Goal: Transaction & Acquisition: Purchase product/service

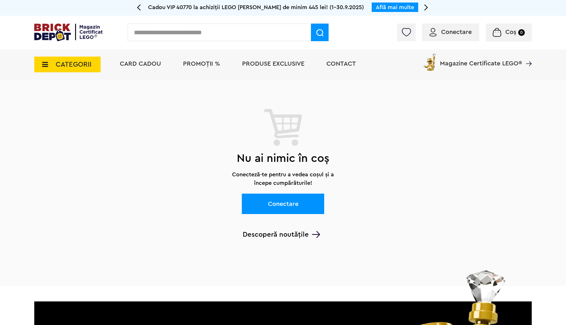
click at [509, 31] on span "Coș" at bounding box center [510, 32] width 11 height 6
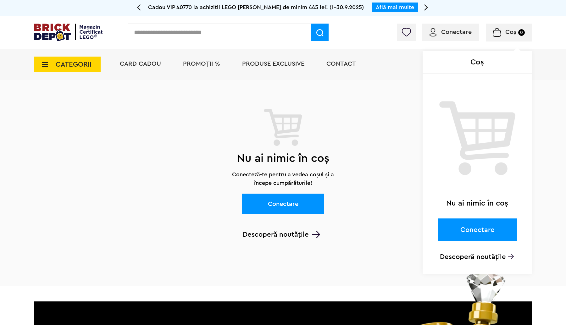
click at [462, 32] on div "Coș Nu ai nimic în coș Conectare Descoperă noutățile" at bounding box center [484, 34] width 96 height 6
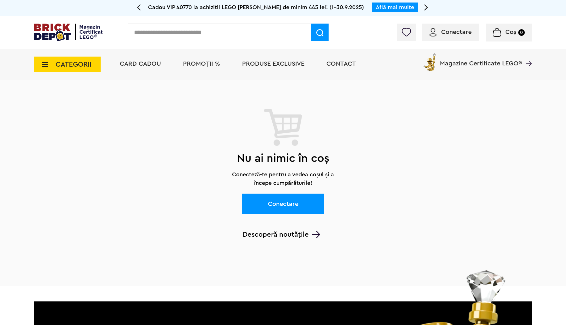
click at [452, 33] on span "Conectare" at bounding box center [456, 32] width 31 height 6
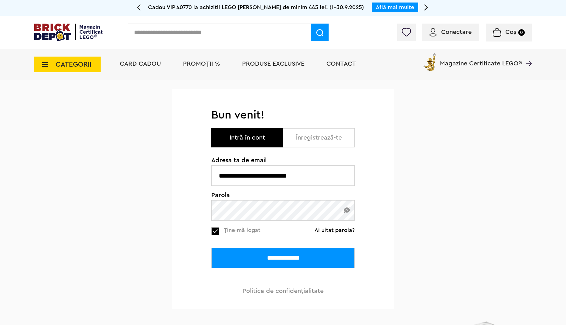
click at [278, 258] on input "**********" at bounding box center [282, 258] width 143 height 20
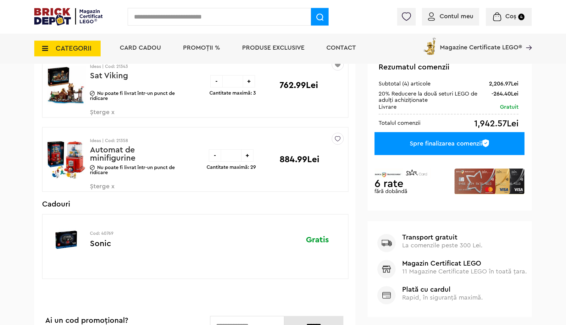
scroll to position [132, 0]
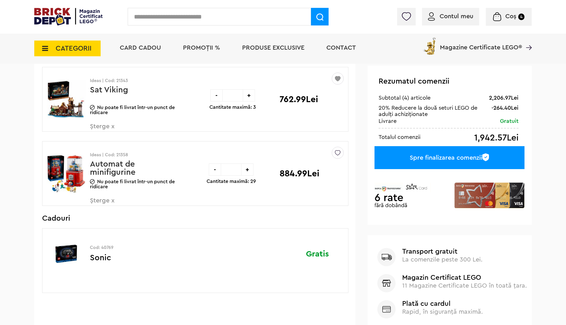
click at [48, 47] on icon at bounding box center [43, 48] width 10 height 7
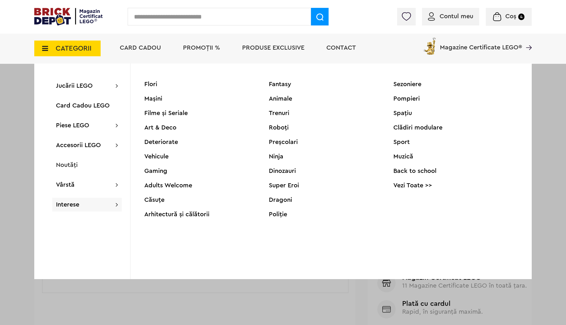
click at [165, 142] on div "Deteriorate" at bounding box center [206, 142] width 125 height 6
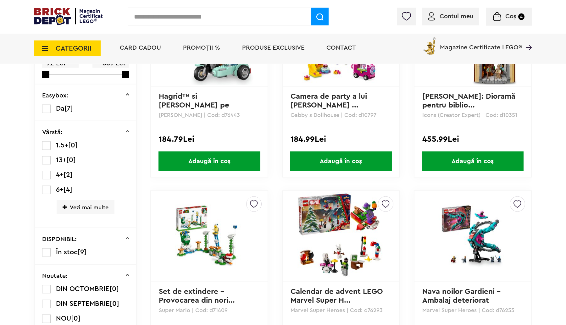
scroll to position [66, 0]
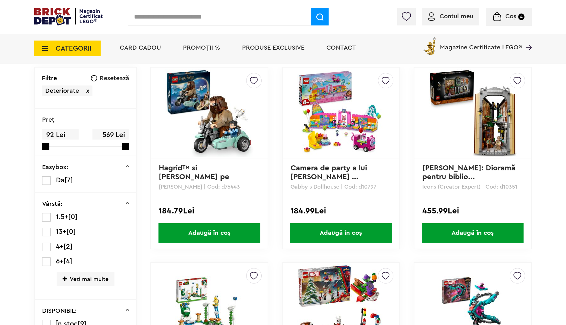
click at [502, 233] on span "Adaugă în coș" at bounding box center [473, 232] width 102 height 19
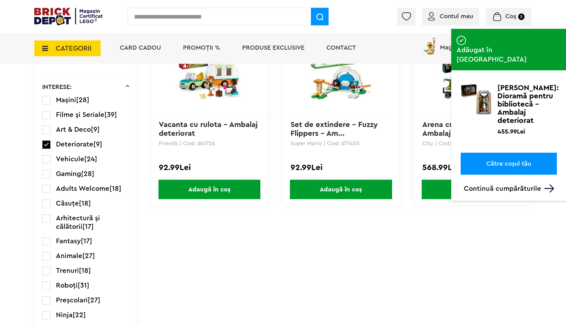
scroll to position [528, 0]
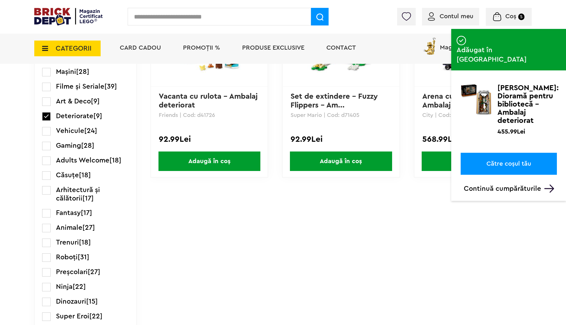
click at [521, 16] on small "5" at bounding box center [521, 17] width 6 height 7
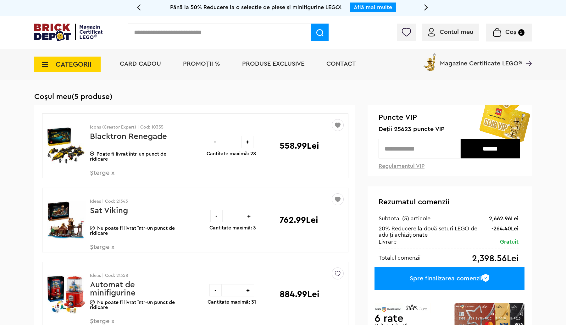
click at [100, 246] on span "Șterge x" at bounding box center [127, 251] width 74 height 14
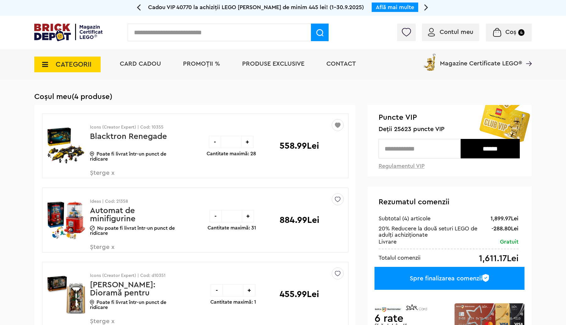
click at [105, 247] on span "Șterge x" at bounding box center [127, 251] width 74 height 14
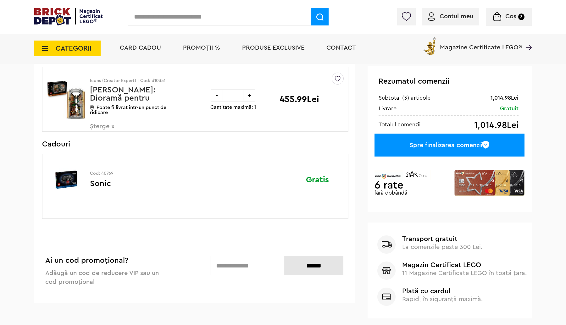
scroll to position [33, 0]
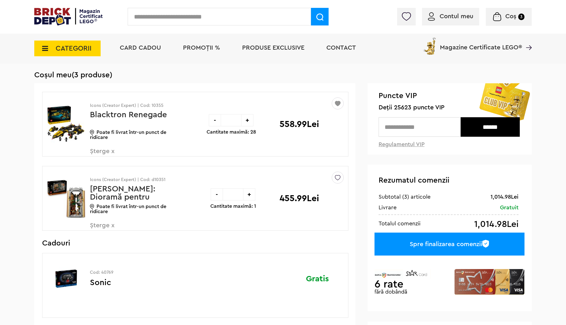
click at [135, 191] on link "[PERSON_NAME]: Dioramă pentru bibliotecă - Ambalaj deteriorat" at bounding box center [128, 201] width 77 height 33
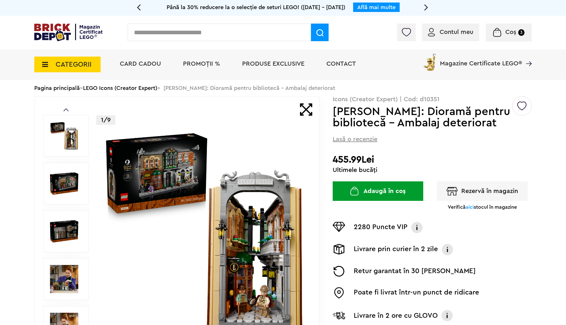
click at [54, 62] on span "CATEGORII" at bounding box center [67, 65] width 66 height 16
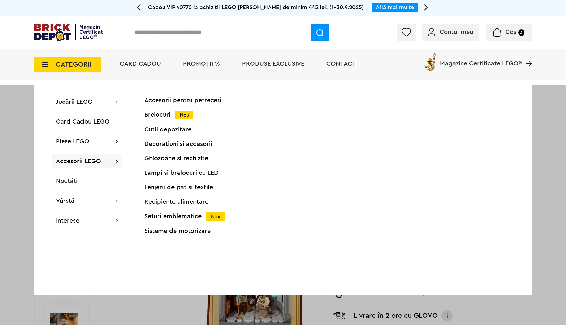
click at [185, 214] on div "Seturi emblematice Nou" at bounding box center [206, 216] width 125 height 7
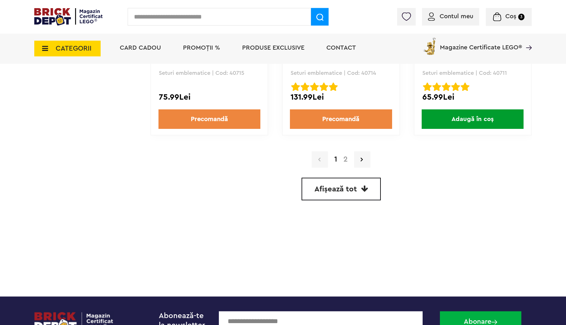
scroll to position [1832, 0]
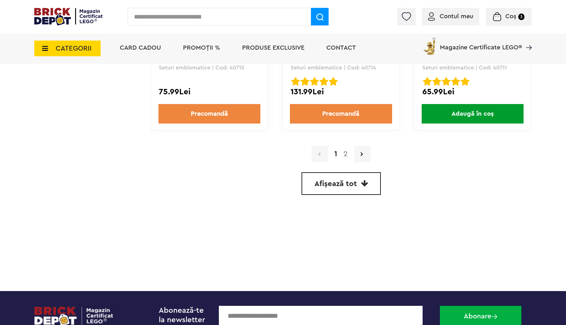
click at [346, 156] on link "2" at bounding box center [345, 154] width 11 height 8
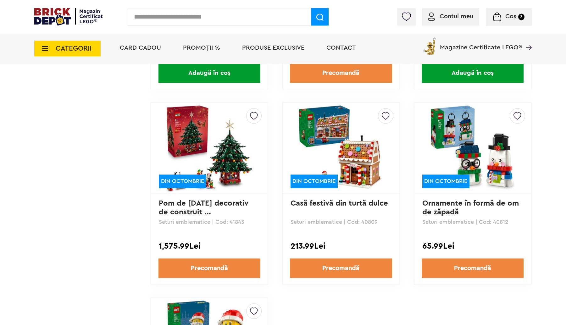
scroll to position [1090, 0]
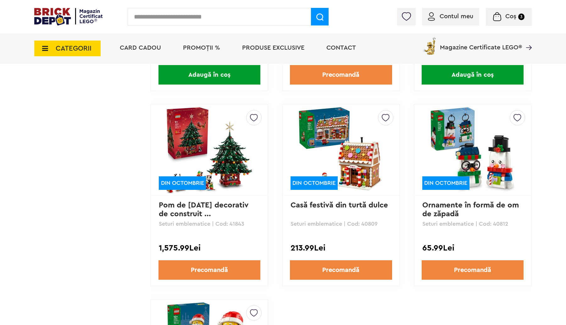
click at [45, 48] on icon at bounding box center [43, 48] width 10 height 7
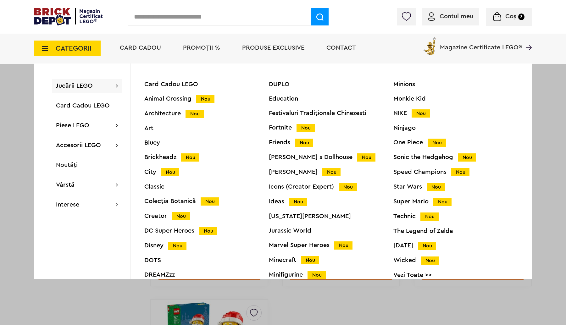
click at [155, 214] on div "Creator Nou" at bounding box center [206, 216] width 125 height 7
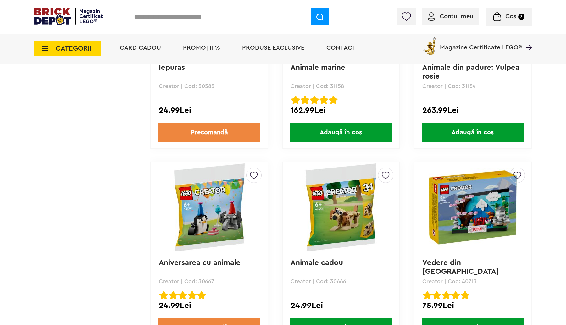
scroll to position [1717, 0]
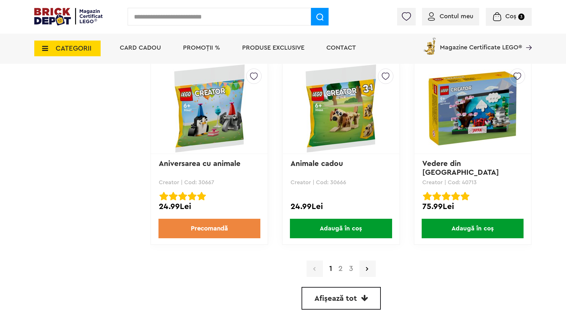
click at [340, 265] on link "2" at bounding box center [340, 269] width 11 height 8
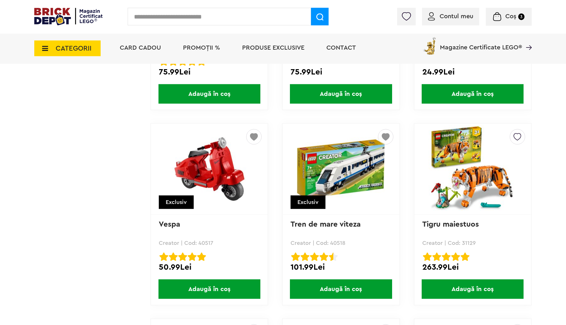
scroll to position [1486, 0]
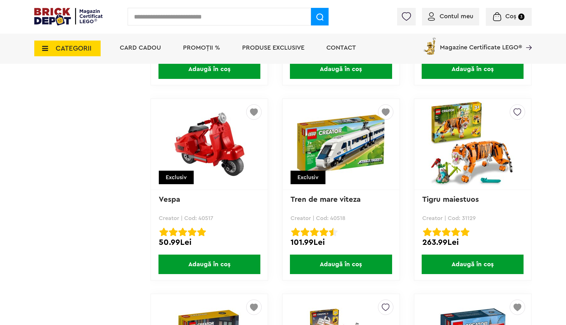
click at [345, 264] on span "Adaugă în coș" at bounding box center [341, 264] width 102 height 19
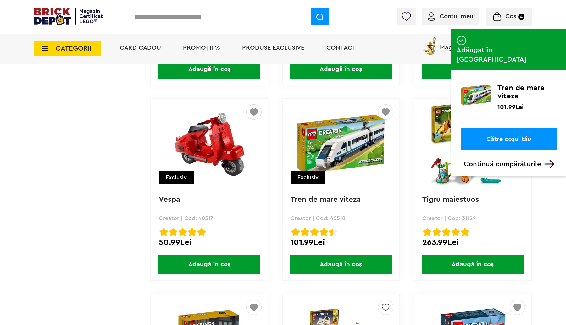
click at [512, 15] on span "Coș" at bounding box center [510, 16] width 11 height 6
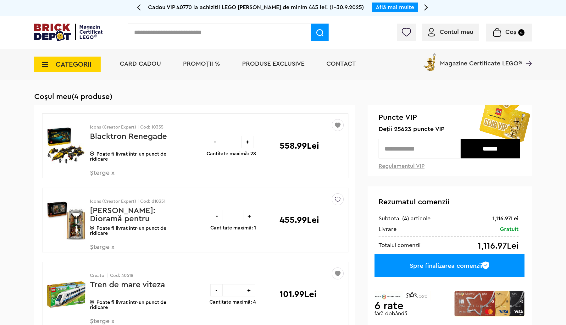
click at [194, 64] on span "PROMOȚII %" at bounding box center [201, 64] width 37 height 6
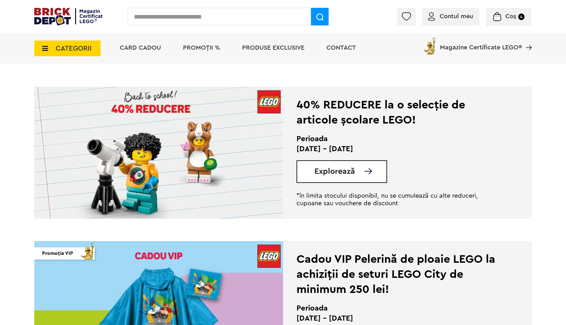
scroll to position [165, 0]
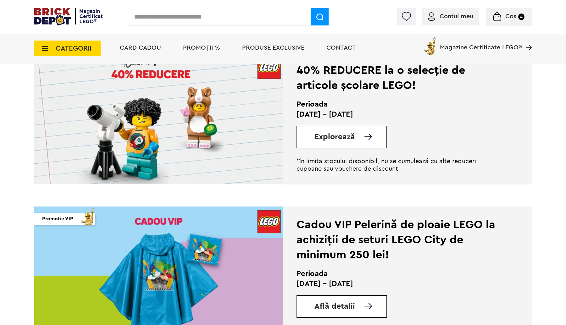
click at [350, 133] on span "Explorează" at bounding box center [334, 137] width 41 height 8
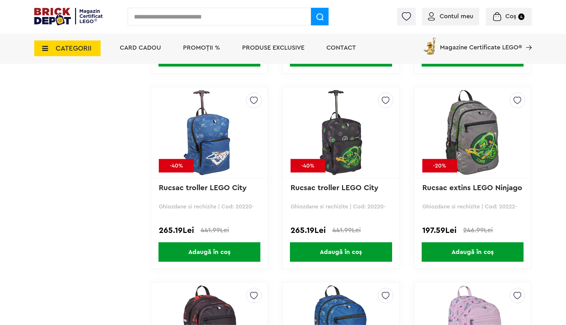
scroll to position [1024, 0]
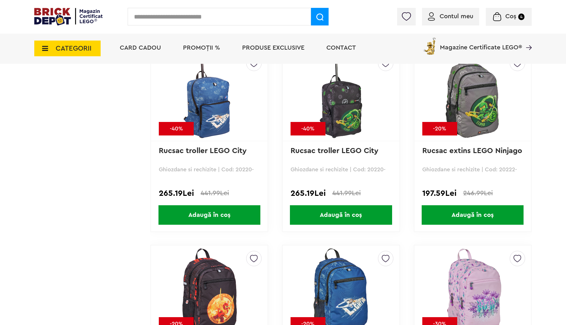
click at [43, 43] on span "CATEGORII" at bounding box center [67, 49] width 66 height 16
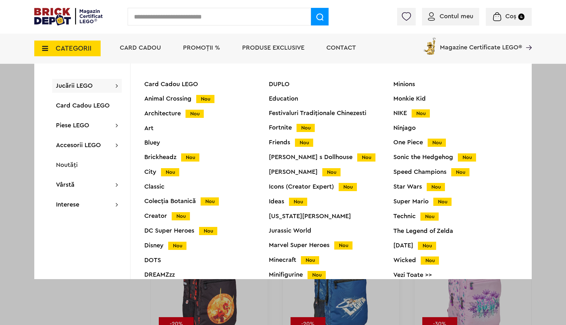
click at [211, 49] on span "PROMOȚII %" at bounding box center [201, 48] width 37 height 6
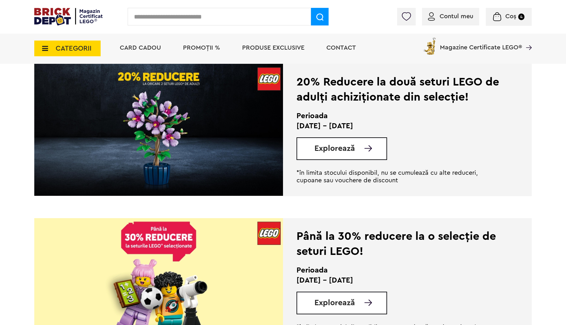
scroll to position [462, 0]
click at [349, 148] on span "Explorează" at bounding box center [334, 149] width 41 height 8
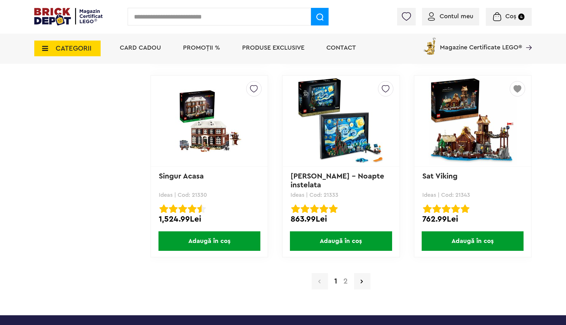
scroll to position [6174, 0]
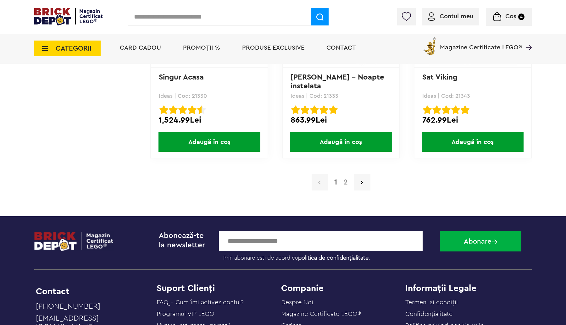
click at [345, 179] on link "2" at bounding box center [345, 183] width 11 height 8
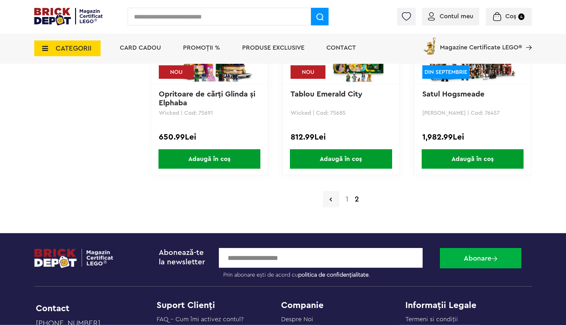
scroll to position [5020, 0]
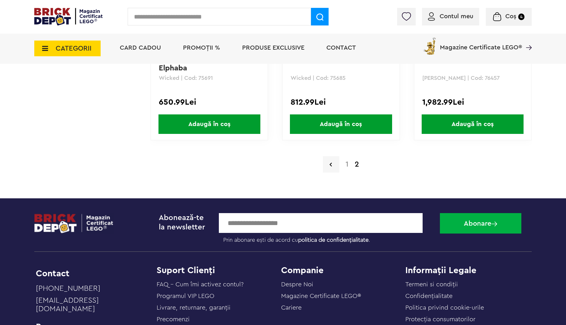
click at [58, 50] on span "CATEGORII" at bounding box center [74, 48] width 36 height 7
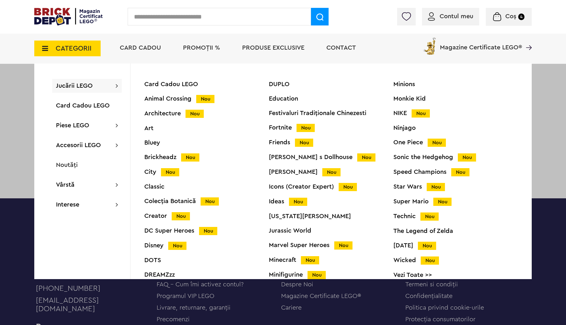
click at [163, 158] on div "Brickheadz Nou" at bounding box center [206, 157] width 125 height 7
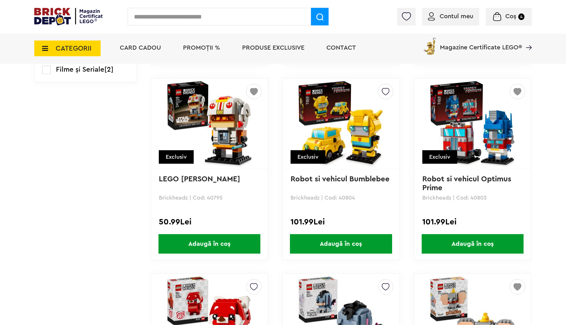
scroll to position [561, 0]
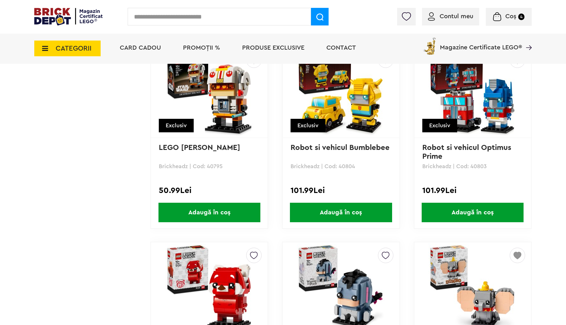
click at [344, 213] on span "Adaugă în coș" at bounding box center [341, 212] width 102 height 19
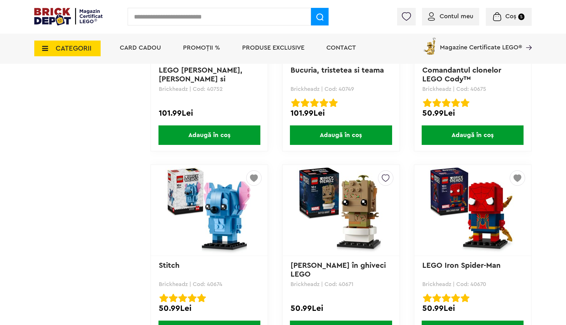
scroll to position [1519, 0]
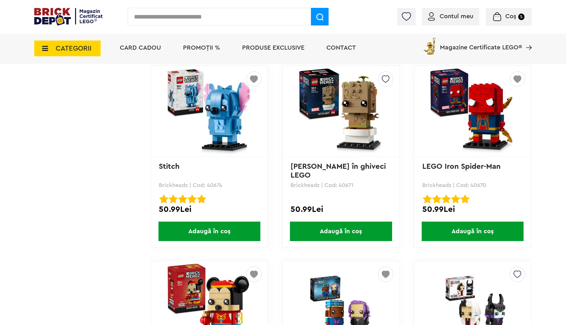
click at [342, 227] on span "Adaugă în coș" at bounding box center [341, 231] width 102 height 19
click at [513, 16] on span "Coș" at bounding box center [510, 16] width 11 height 6
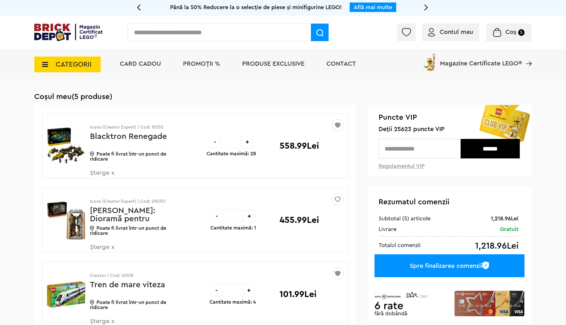
click at [519, 34] on small "5" at bounding box center [521, 32] width 6 height 7
click at [102, 172] on span "Șterge x" at bounding box center [127, 177] width 74 height 14
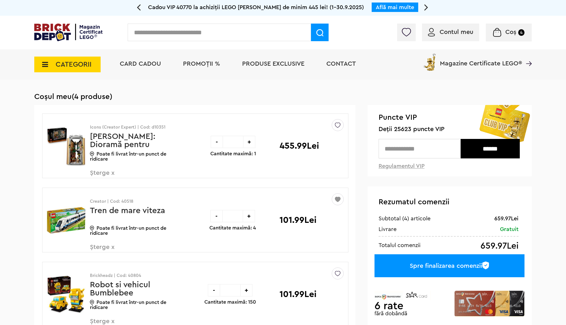
click at [101, 171] on span "Șterge x" at bounding box center [127, 177] width 74 height 14
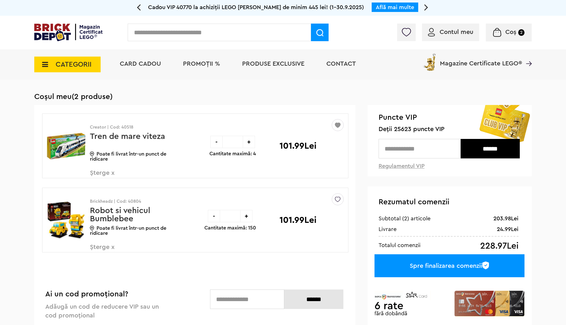
click at [245, 215] on div "+" at bounding box center [246, 216] width 12 height 12
type input "*"
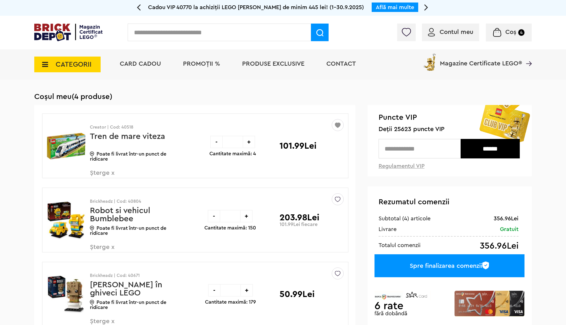
drag, startPoint x: 229, startPoint y: 142, endPoint x: 209, endPoint y: 147, distance: 20.1
click at [223, 147] on input "*" at bounding box center [233, 142] width 20 height 12
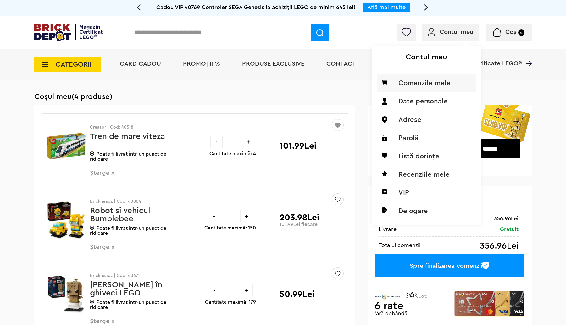
click at [426, 80] on li "Comenzile mele" at bounding box center [426, 83] width 99 height 18
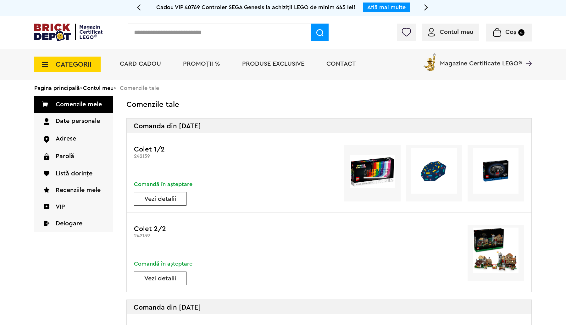
click at [516, 34] on span "Coș" at bounding box center [510, 32] width 11 height 6
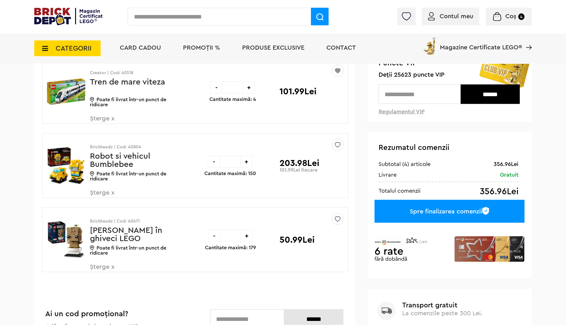
scroll to position [66, 0]
click at [99, 267] on span "Șterge x" at bounding box center [127, 271] width 74 height 14
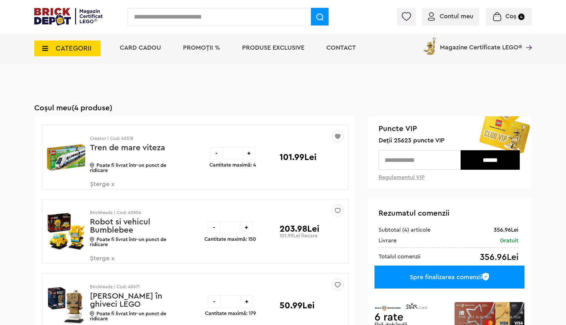
scroll to position [99, 0]
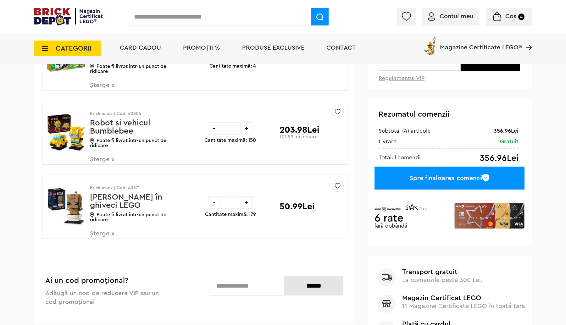
click at [105, 235] on span "Șterge x" at bounding box center [127, 237] width 74 height 14
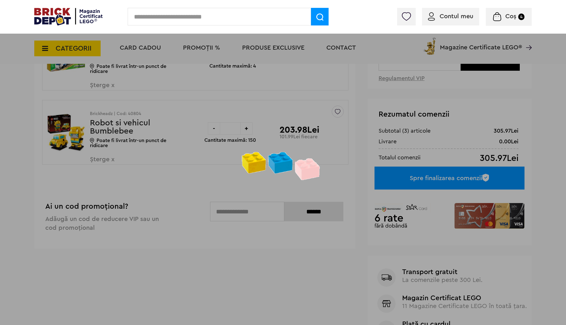
scroll to position [0, 0]
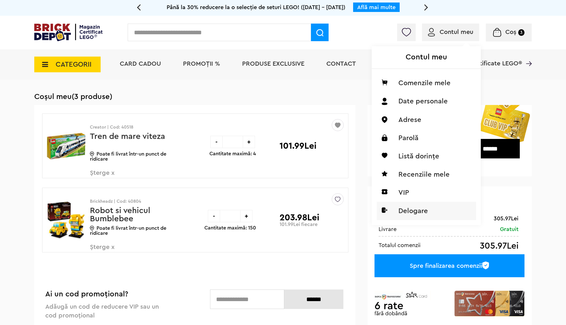
click at [415, 210] on li "Delogare" at bounding box center [426, 211] width 99 height 18
